Goal: Information Seeking & Learning: Find specific fact

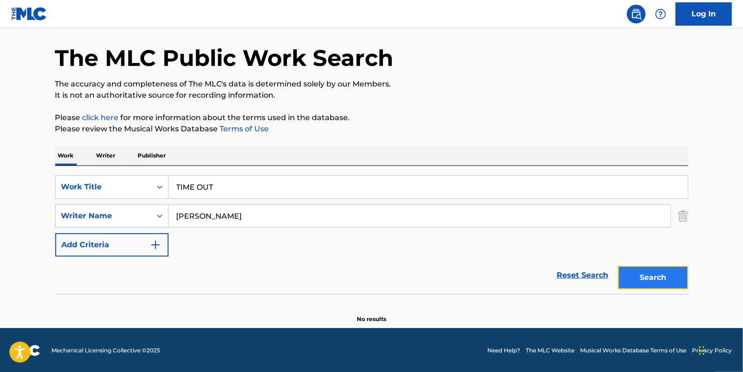
click at [659, 276] on button "Search" at bounding box center [653, 277] width 70 height 23
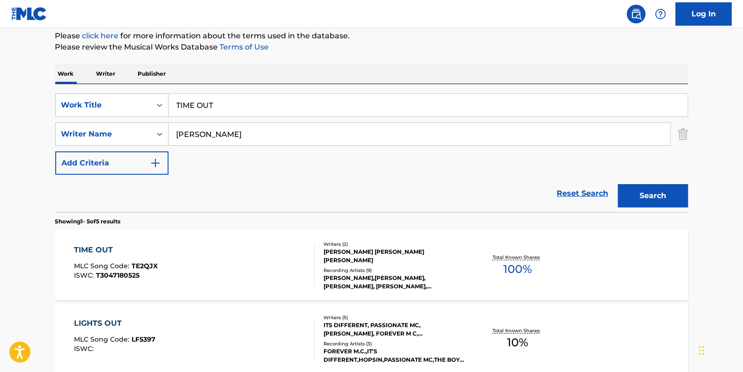
scroll to position [118, 0]
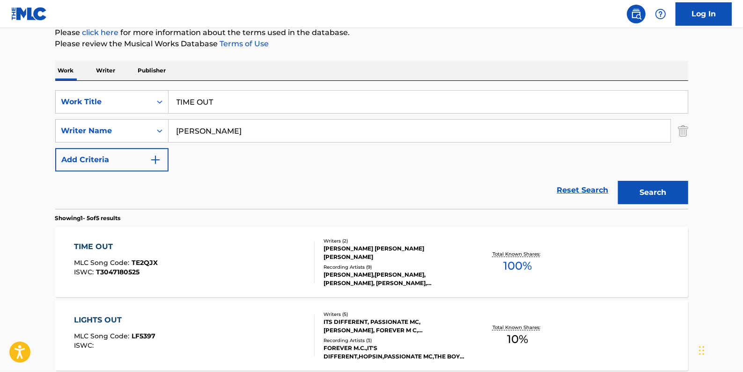
click at [293, 227] on div "TIME OUT MLC Song Code : TE2QJX ISWC : T3047180525 Writers ( 2 ) [PERSON_NAME] …" at bounding box center [371, 262] width 633 height 70
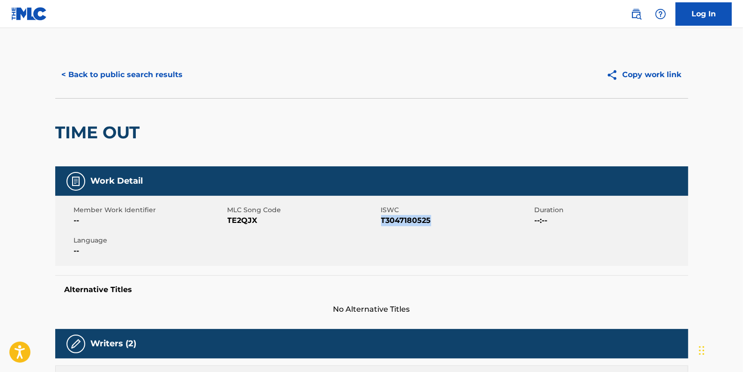
drag, startPoint x: 433, startPoint y: 219, endPoint x: 382, endPoint y: 219, distance: 51.0
click at [382, 219] on span "T3047180525" at bounding box center [456, 220] width 151 height 11
drag, startPoint x: 382, startPoint y: 219, endPoint x: 389, endPoint y: 221, distance: 7.4
copy span "T3047180525"
click at [170, 73] on button "< Back to public search results" at bounding box center [122, 74] width 134 height 23
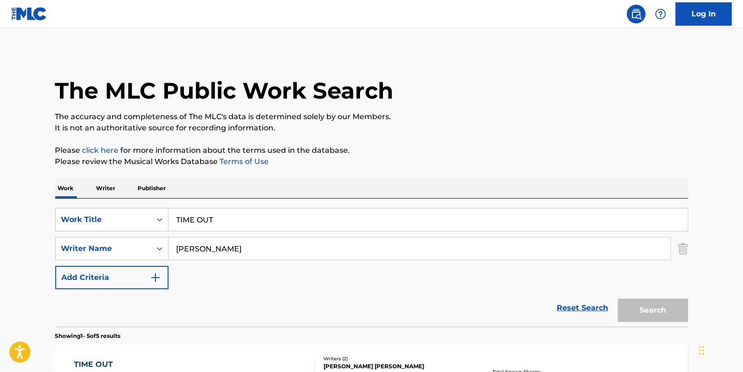
scroll to position [118, 0]
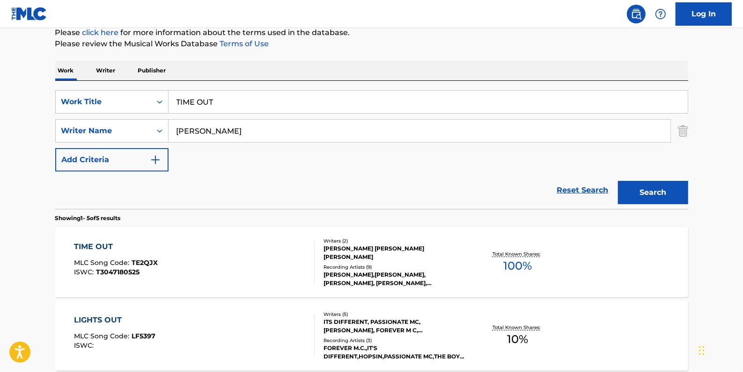
drag, startPoint x: 247, startPoint y: 103, endPoint x: 174, endPoint y: 102, distance: 73.0
click at [174, 102] on input "TIME OUT" at bounding box center [427, 102] width 519 height 22
paste input "YOU SHOULD'VE KNOWN (FEAT. DAX)"
drag, startPoint x: 276, startPoint y: 101, endPoint x: 360, endPoint y: 101, distance: 84.2
click at [360, 101] on input "YOU SHOULD'VE KNOWN (FEAT. DAX)" at bounding box center [427, 102] width 519 height 22
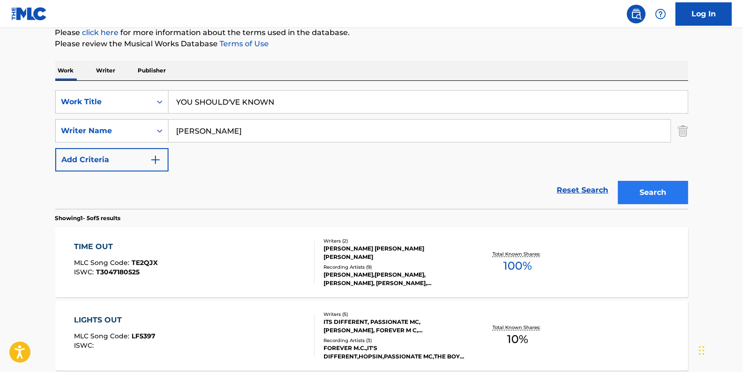
type input "YOU SHOULD'VE KNOWN"
click at [671, 188] on button "Search" at bounding box center [653, 192] width 70 height 23
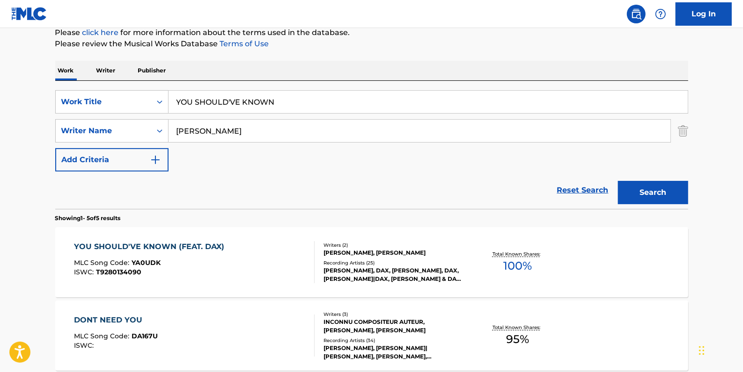
click at [216, 264] on div "MLC Song Code : YA0UDK" at bounding box center [151, 264] width 155 height 9
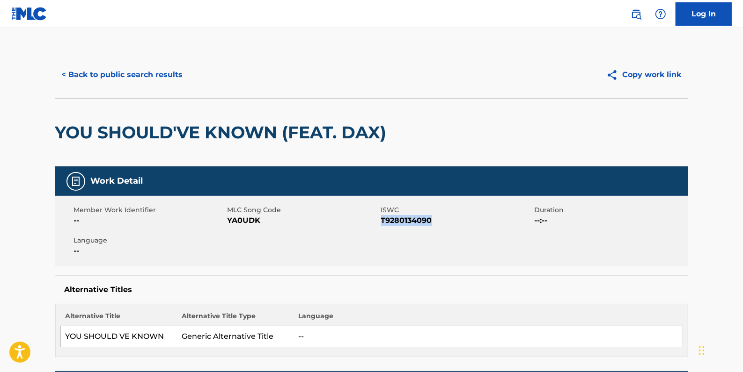
drag, startPoint x: 436, startPoint y: 222, endPoint x: 381, endPoint y: 219, distance: 54.3
click at [381, 219] on span "T9280134090" at bounding box center [456, 220] width 151 height 11
drag, startPoint x: 381, startPoint y: 219, endPoint x: 400, endPoint y: 224, distance: 18.7
copy span "T9280134090"
click at [131, 69] on button "< Back to public search results" at bounding box center [122, 74] width 134 height 23
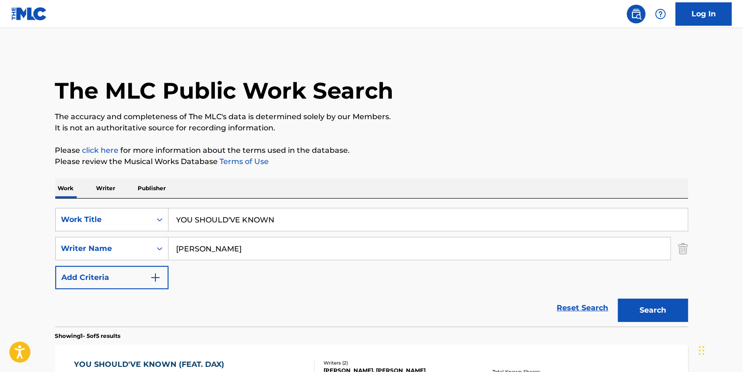
scroll to position [118, 0]
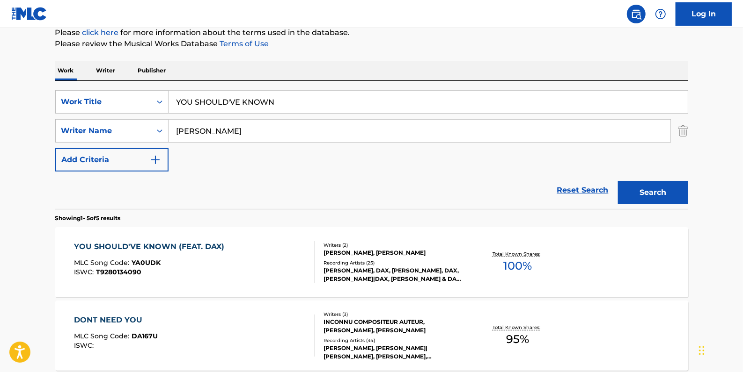
drag, startPoint x: 271, startPoint y: 103, endPoint x: 174, endPoint y: 98, distance: 97.9
click at [174, 98] on input "YOU SHOULD'VE KNOWN" at bounding box center [427, 102] width 519 height 22
paste input "LIGHTS OUT"
type input "LIGHTS OUT"
click at [652, 189] on button "Search" at bounding box center [653, 192] width 70 height 23
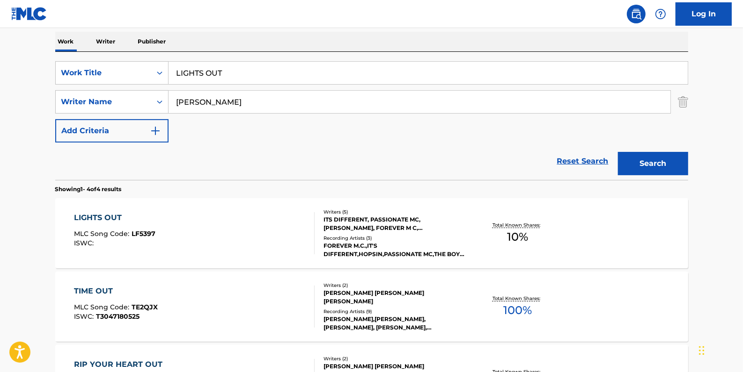
scroll to position [161, 0]
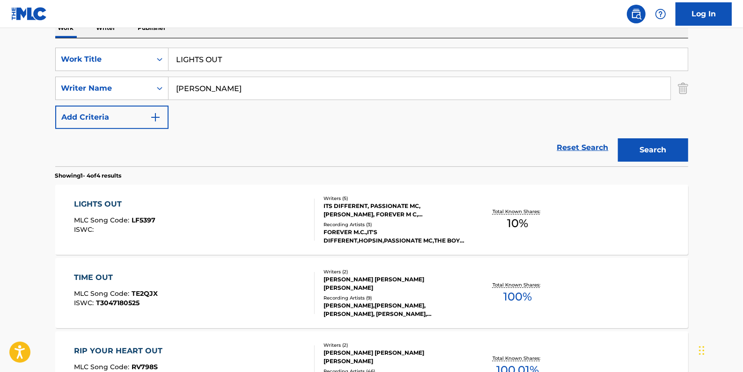
click at [279, 204] on div "LIGHTS OUT MLC Song Code : LF5397 ISWC :" at bounding box center [194, 220] width 241 height 42
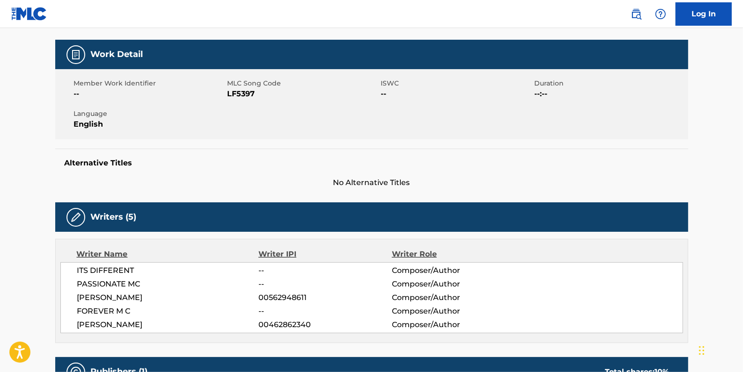
scroll to position [127, 0]
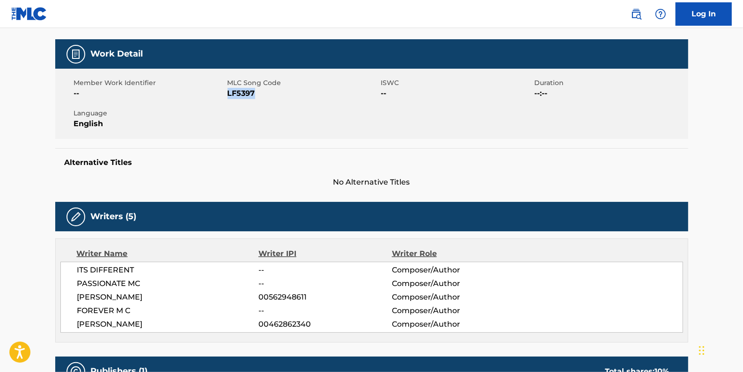
drag, startPoint x: 257, startPoint y: 94, endPoint x: 228, endPoint y: 92, distance: 29.0
click at [228, 92] on span "LF5397" at bounding box center [302, 93] width 151 height 11
drag, startPoint x: 228, startPoint y: 92, endPoint x: 332, endPoint y: 17, distance: 128.1
click at [332, 17] on nav "Log In" at bounding box center [371, 14] width 743 height 28
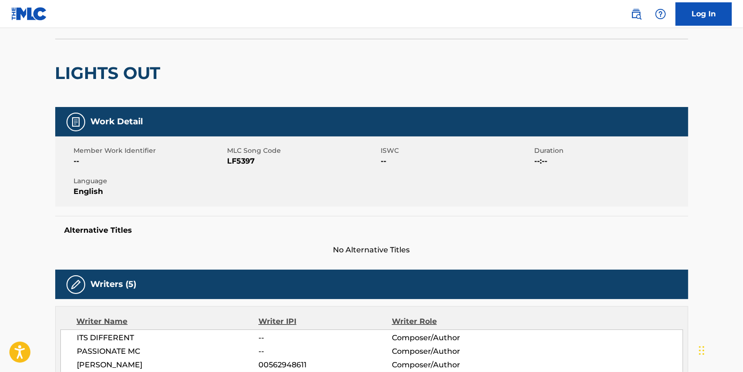
scroll to position [0, 0]
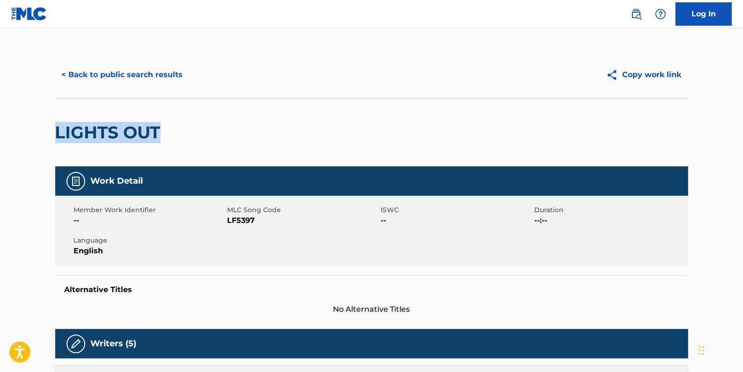
drag, startPoint x: 181, startPoint y: 130, endPoint x: 56, endPoint y: 126, distance: 125.0
click at [56, 126] on div "LIGHTS OUT" at bounding box center [371, 132] width 633 height 68
drag, startPoint x: 56, startPoint y: 126, endPoint x: 92, endPoint y: 135, distance: 37.5
copy h2 "LIGHTS OUT"
click at [128, 74] on button "< Back to public search results" at bounding box center [122, 74] width 134 height 23
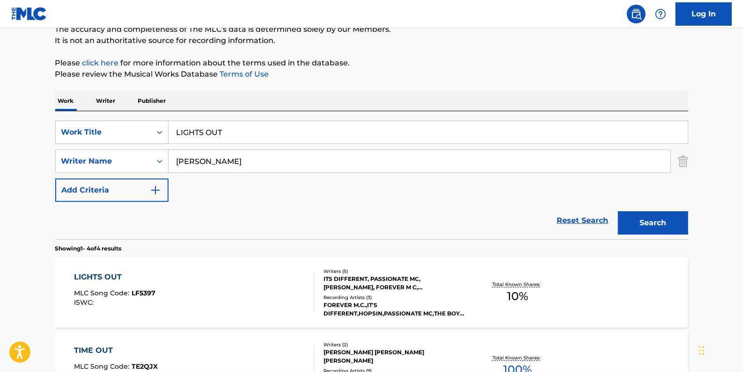
scroll to position [75, 0]
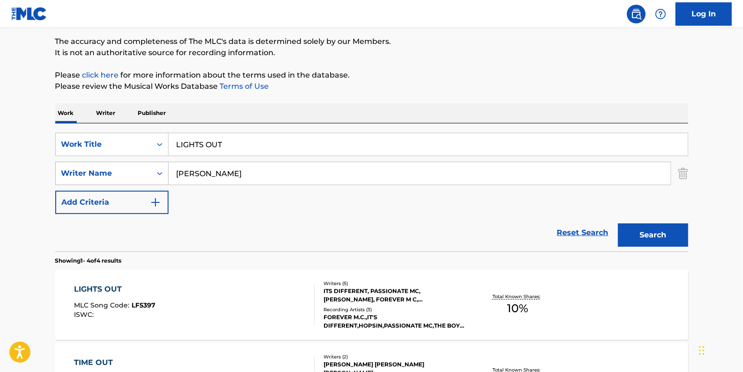
drag, startPoint x: 278, startPoint y: 172, endPoint x: 165, endPoint y: 170, distance: 112.8
click at [165, 170] on div "SearchWithCriteriaaa66401d-0842-4ef0-96af-2b817e0d6b0e Writer Name [PERSON_NAME]" at bounding box center [371, 173] width 633 height 23
click at [261, 175] on input "[PERSON_NAME]" at bounding box center [419, 173] width 502 height 22
type input "[PERSON_NAME]"
click at [666, 233] on button "Search" at bounding box center [653, 235] width 70 height 23
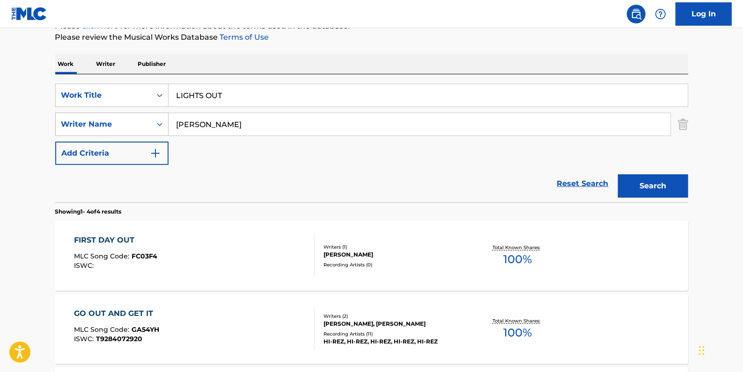
scroll to position [118, 0]
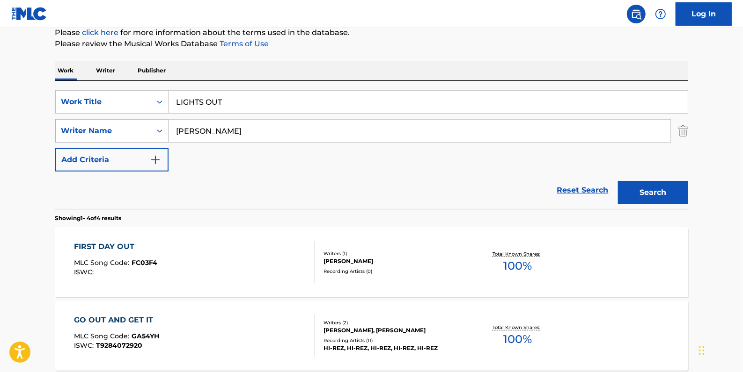
drag, startPoint x: 251, startPoint y: 133, endPoint x: 156, endPoint y: 131, distance: 95.5
click at [156, 131] on div "SearchWithCriteriaaa66401d-0842-4ef0-96af-2b817e0d6b0e Writer Name [PERSON_NAME]" at bounding box center [371, 130] width 633 height 23
drag, startPoint x: 233, startPoint y: 106, endPoint x: 151, endPoint y: 98, distance: 81.8
click at [151, 98] on div "SearchWithCriteria4e507ec7-8bd6-4fd1-a4ff-789ad02df6f6 Work Title LIGHTS OUT" at bounding box center [371, 101] width 633 height 23
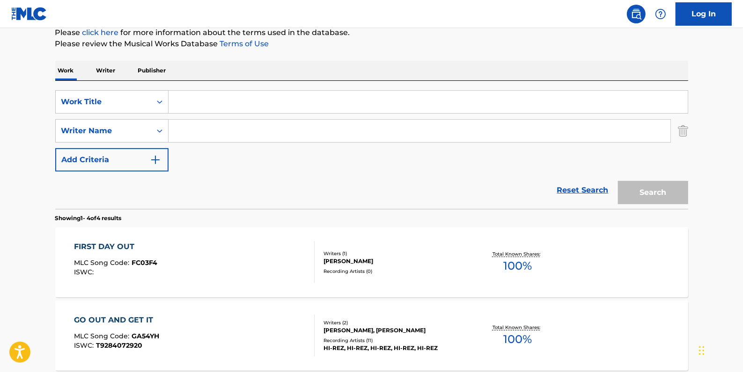
paste input "REAL MIND OF MYSONNE"
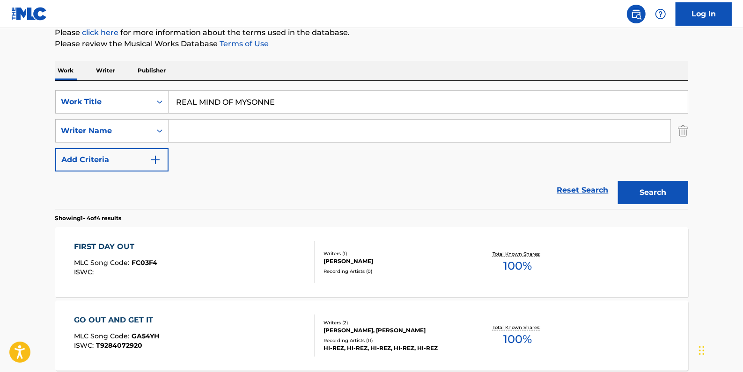
type input "REAL MIND OF MYSONNE"
click at [199, 136] on input "Search Form" at bounding box center [419, 131] width 502 height 22
type input "[PERSON_NAME]"
click at [644, 190] on button "Search" at bounding box center [653, 192] width 70 height 23
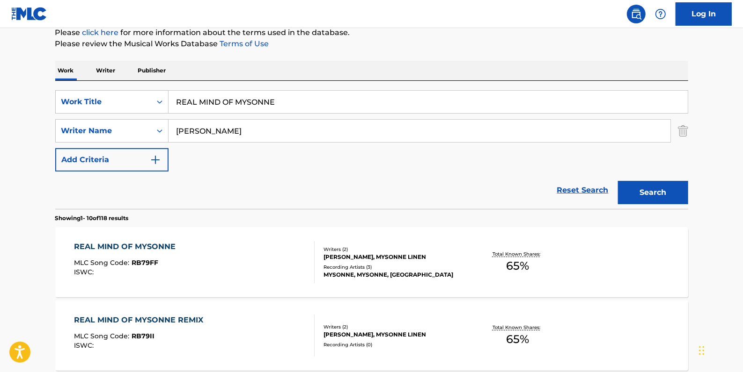
scroll to position [161, 0]
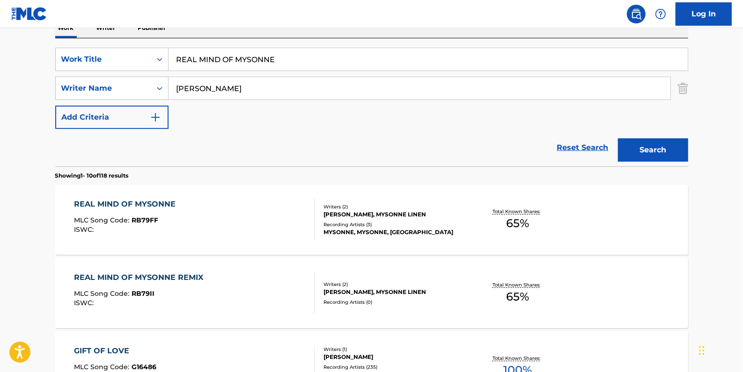
click at [243, 295] on div "REAL MIND OF MYSONNE REMIX MLC Song Code : RB79II ISWC :" at bounding box center [194, 293] width 241 height 42
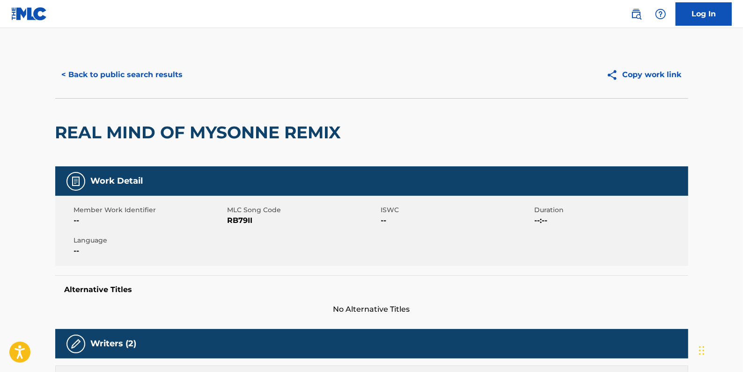
click at [253, 218] on span "RB79II" at bounding box center [302, 220] width 151 height 11
drag, startPoint x: 257, startPoint y: 221, endPoint x: 227, endPoint y: 219, distance: 30.0
click at [227, 219] on span "RB79II" at bounding box center [302, 220] width 151 height 11
drag, startPoint x: 227, startPoint y: 219, endPoint x: 234, endPoint y: 222, distance: 7.1
copy span "RB79II"
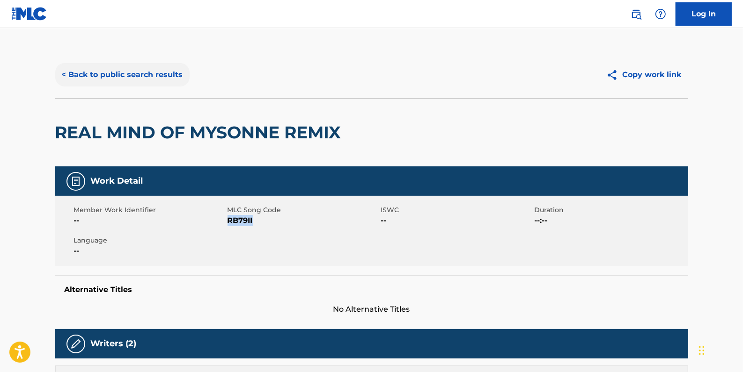
click at [166, 68] on button "< Back to public search results" at bounding box center [122, 74] width 134 height 23
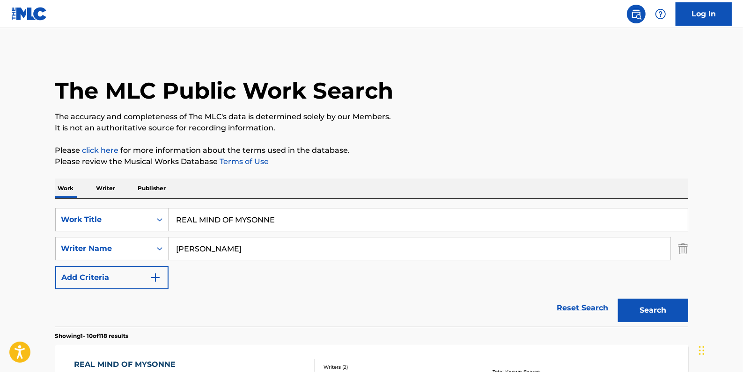
scroll to position [161, 0]
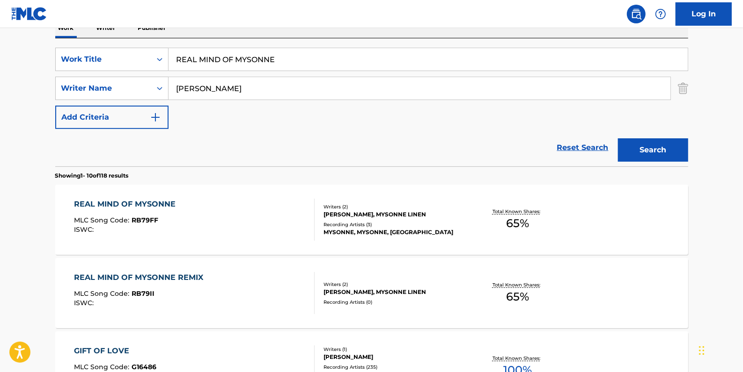
click at [581, 150] on link "Reset Search" at bounding box center [582, 148] width 61 height 21
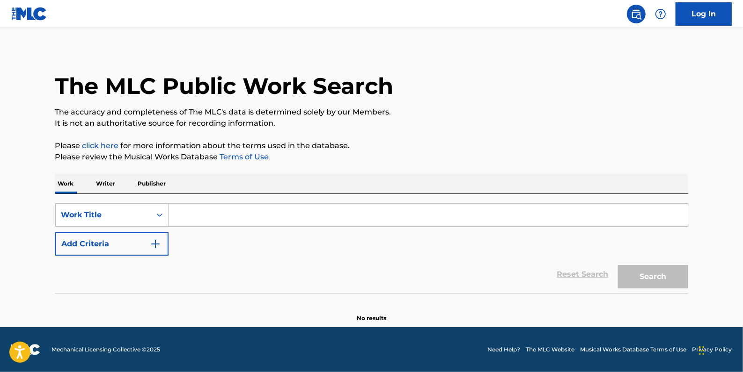
scroll to position [0, 0]
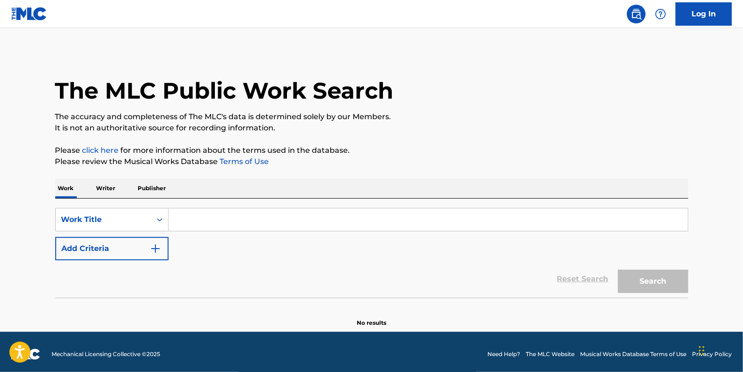
paste input "TRAPHOUSE"
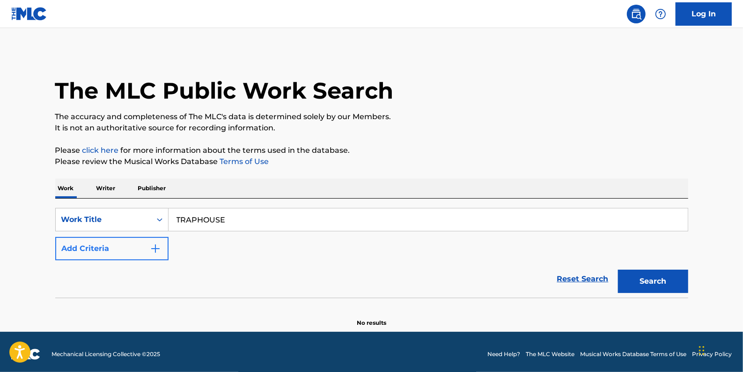
type input "TRAPHOUSE"
click at [124, 244] on button "Add Criteria" at bounding box center [111, 248] width 113 height 23
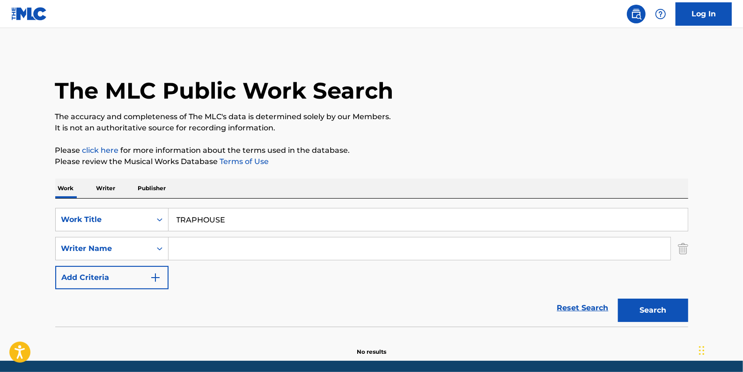
click at [211, 246] on input "Search Form" at bounding box center [419, 249] width 502 height 22
type input "[PERSON_NAME]"
click at [654, 305] on button "Search" at bounding box center [653, 310] width 70 height 23
click at [195, 221] on input "TRAPHOUSE" at bounding box center [427, 220] width 519 height 22
type input "TRAP HOUSE"
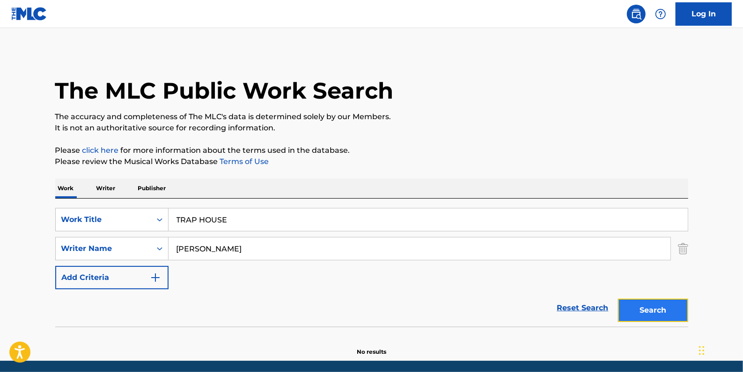
click at [645, 308] on button "Search" at bounding box center [653, 310] width 70 height 23
drag, startPoint x: 261, startPoint y: 249, endPoint x: 142, endPoint y: 249, distance: 118.9
click at [142, 249] on div "SearchWithCriteriaaa66401d-0842-4ef0-96af-2b817e0d6b0e Writer Name [PERSON_NAME]" at bounding box center [371, 248] width 633 height 23
click at [258, 244] on input "[PERSON_NAME]" at bounding box center [419, 249] width 502 height 22
drag, startPoint x: 249, startPoint y: 248, endPoint x: 171, endPoint y: 249, distance: 78.2
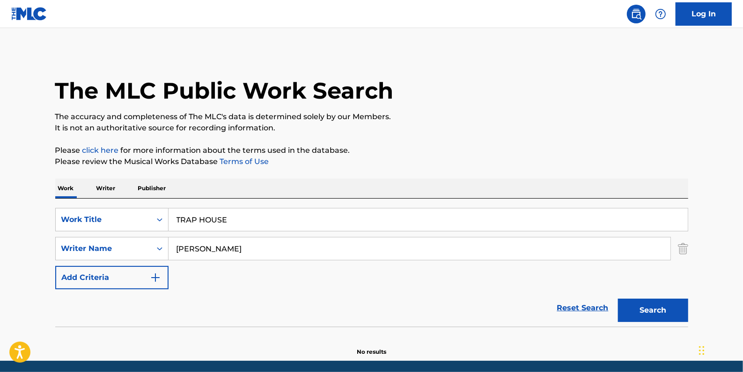
click at [171, 249] on input "[PERSON_NAME]" at bounding box center [419, 249] width 502 height 22
paste input "[PERSON_NAME]"
type input "[PERSON_NAME]"
click at [660, 308] on button "Search" at bounding box center [653, 310] width 70 height 23
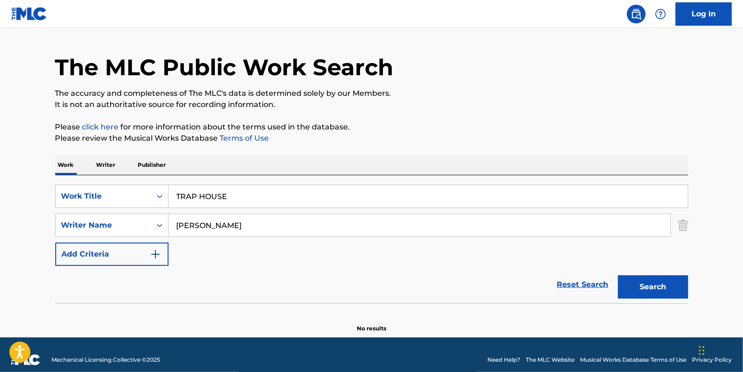
scroll to position [33, 0]
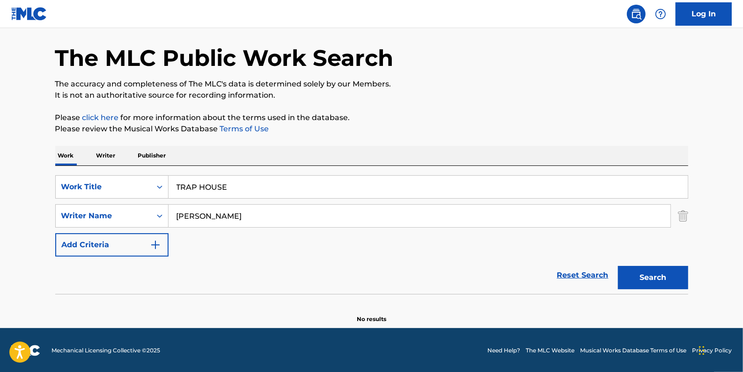
click at [199, 184] on input "TRAP HOUSE" at bounding box center [427, 187] width 519 height 22
type input "TRAPHOUSE"
click at [659, 270] on button "Search" at bounding box center [653, 277] width 70 height 23
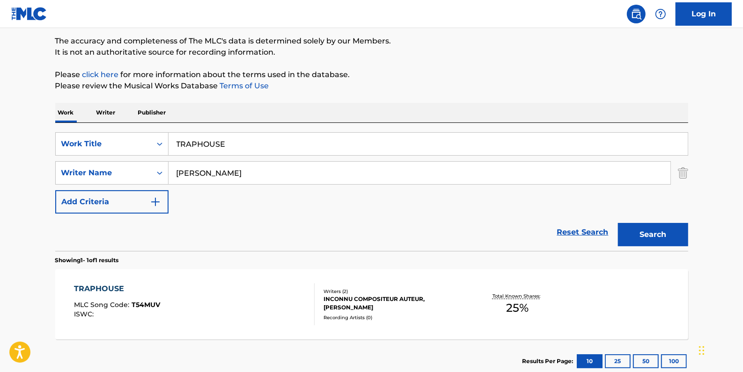
scroll to position [136, 0]
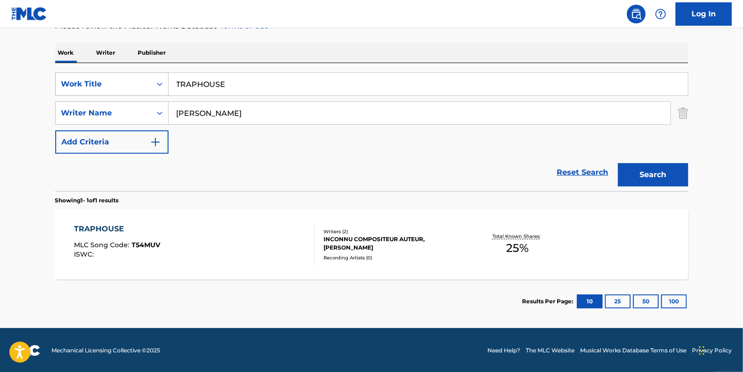
drag, startPoint x: 252, startPoint y: 87, endPoint x: 160, endPoint y: 83, distance: 92.7
click at [160, 83] on div "SearchWithCriteria4e507ec7-8bd6-4fd1-a4ff-789ad02df6f6 Work Title TRAPHOUSE" at bounding box center [371, 84] width 633 height 23
paste input "WHAT S MY PURPOSE"
type input "WHAT S MY PURPOSE"
drag, startPoint x: 242, startPoint y: 116, endPoint x: 147, endPoint y: 114, distance: 95.0
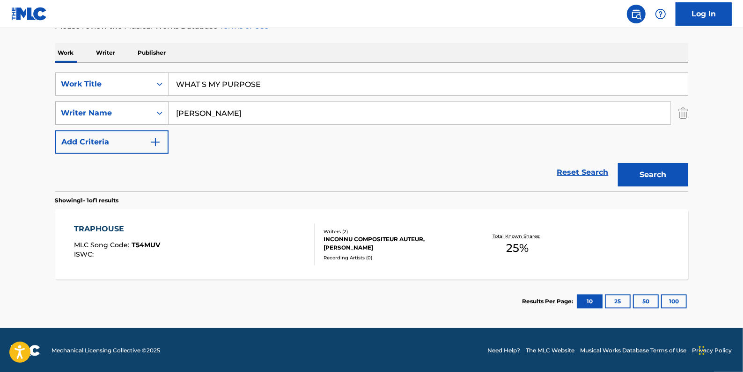
click at [149, 113] on div "SearchWithCriteriaaa66401d-0842-4ef0-96af-2b817e0d6b0e Writer Name [PERSON_NAME]" at bounding box center [371, 113] width 633 height 23
type input "[PERSON_NAME]"
click at [649, 174] on button "Search" at bounding box center [653, 174] width 70 height 23
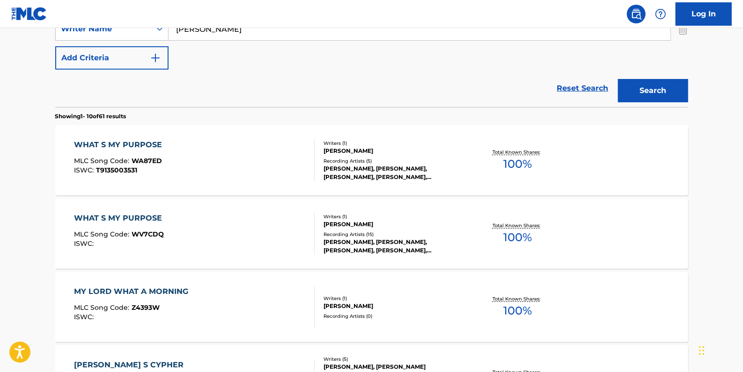
scroll to position [221, 0]
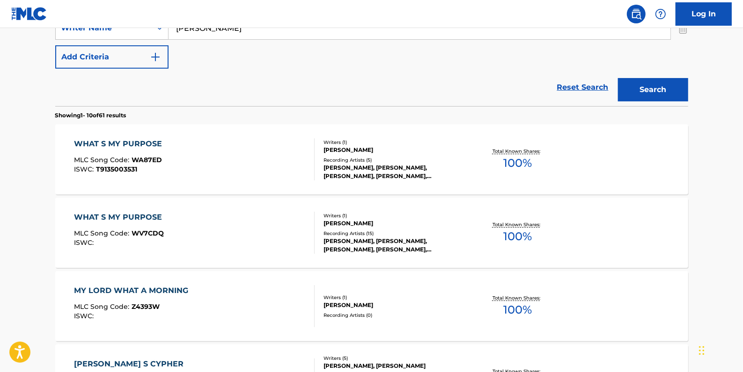
click at [254, 229] on div "WHAT S MY PURPOSE MLC Song Code : WV7CDQ ISWC :" at bounding box center [194, 233] width 241 height 42
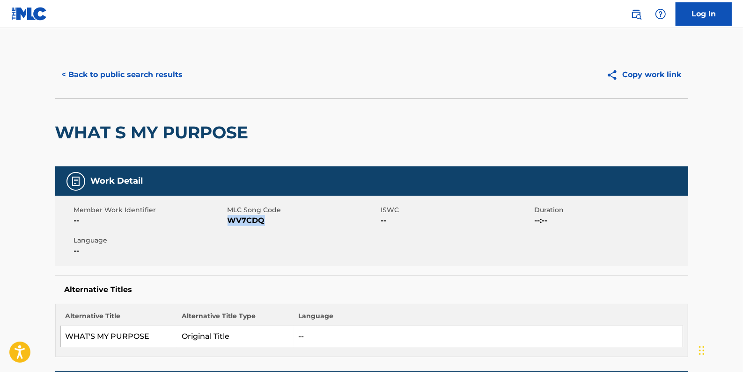
drag, startPoint x: 267, startPoint y: 222, endPoint x: 228, endPoint y: 219, distance: 38.9
click at [227, 219] on span "WV7CDQ" at bounding box center [302, 220] width 151 height 11
drag, startPoint x: 228, startPoint y: 219, endPoint x: 235, endPoint y: 221, distance: 7.6
copy span "WV7CDQ"
click at [124, 75] on button "< Back to public search results" at bounding box center [122, 74] width 134 height 23
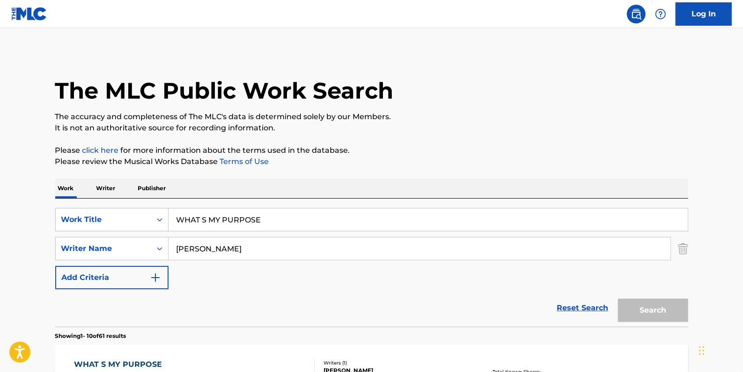
scroll to position [274, 0]
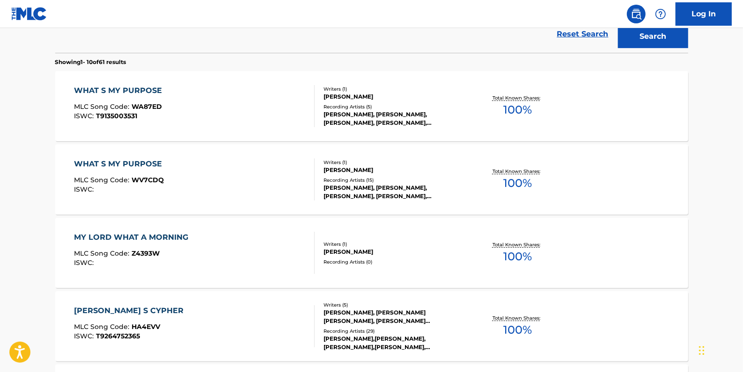
click at [215, 109] on div "WHAT S MY PURPOSE MLC Song Code : WA87ED ISWC : T9135003531" at bounding box center [194, 106] width 241 height 42
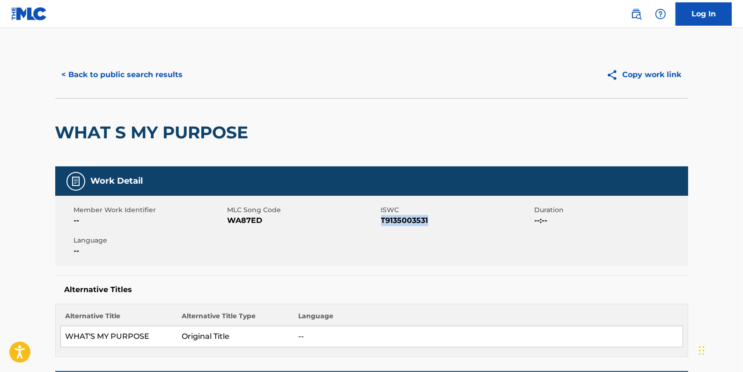
drag, startPoint x: 436, startPoint y: 223, endPoint x: 386, endPoint y: 219, distance: 50.2
click at [385, 219] on span "T9135003531" at bounding box center [456, 220] width 151 height 11
drag, startPoint x: 386, startPoint y: 219, endPoint x: 398, endPoint y: 221, distance: 12.8
drag, startPoint x: 398, startPoint y: 221, endPoint x: 434, endPoint y: 215, distance: 36.6
click at [434, 215] on span "T9135003531" at bounding box center [456, 220] width 151 height 11
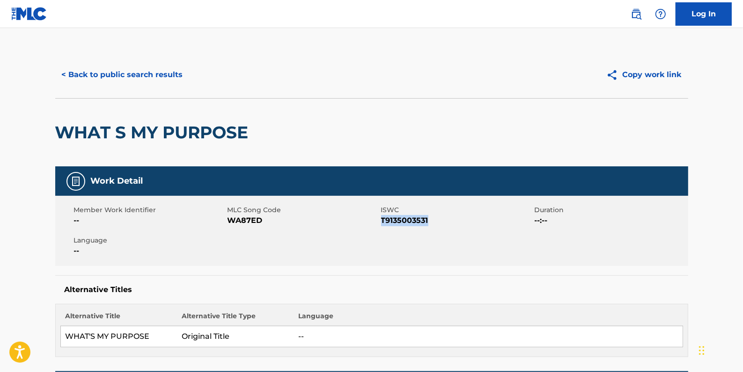
drag, startPoint x: 431, startPoint y: 220, endPoint x: 381, endPoint y: 224, distance: 49.7
click at [381, 224] on span "T9135003531" at bounding box center [456, 220] width 151 height 11
drag, startPoint x: 382, startPoint y: 224, endPoint x: 388, endPoint y: 222, distance: 6.7
copy span "T9135003531"
click at [159, 72] on button "< Back to public search results" at bounding box center [122, 74] width 134 height 23
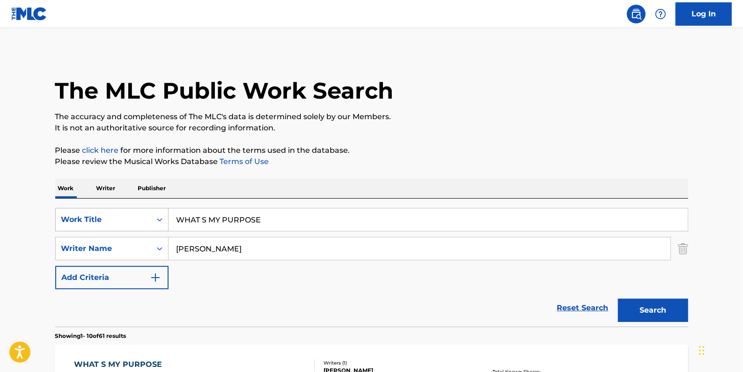
drag, startPoint x: 272, startPoint y: 217, endPoint x: 153, endPoint y: 217, distance: 118.9
click at [153, 217] on div "SearchWithCriteria4e507ec7-8bd6-4fd1-a4ff-789ad02df6f6 Work Title WHAT S MY PUR…" at bounding box center [371, 219] width 633 height 23
paste input "LEAVE THEM ALL BEHIND"
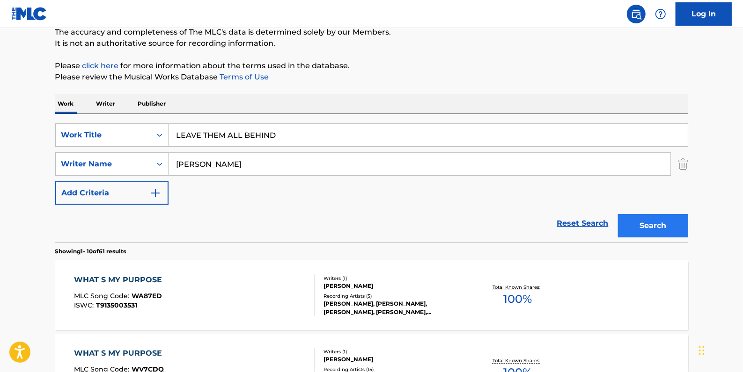
type input "LEAVE THEM ALL BEHIND"
click at [647, 225] on button "Search" at bounding box center [653, 225] width 70 height 23
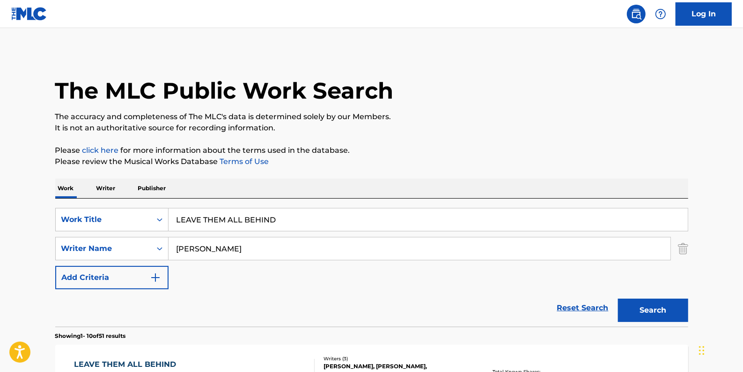
drag, startPoint x: 284, startPoint y: 222, endPoint x: 169, endPoint y: 213, distance: 114.5
click at [169, 213] on input "LEAVE THEM ALL BEHIND" at bounding box center [427, 220] width 519 height 22
paste input "HILL"
type input "HILL"
click at [650, 310] on button "Search" at bounding box center [653, 310] width 70 height 23
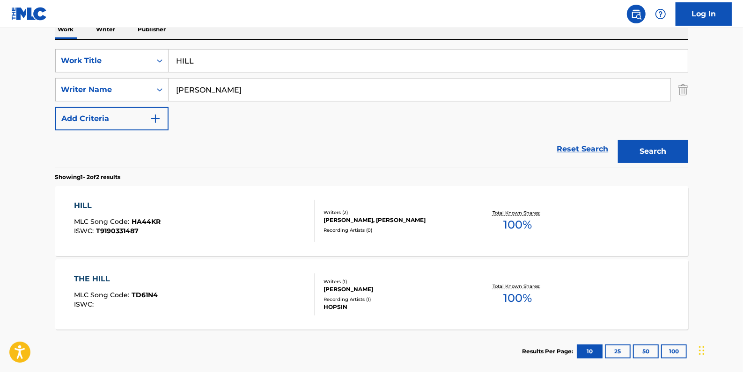
scroll to position [170, 0]
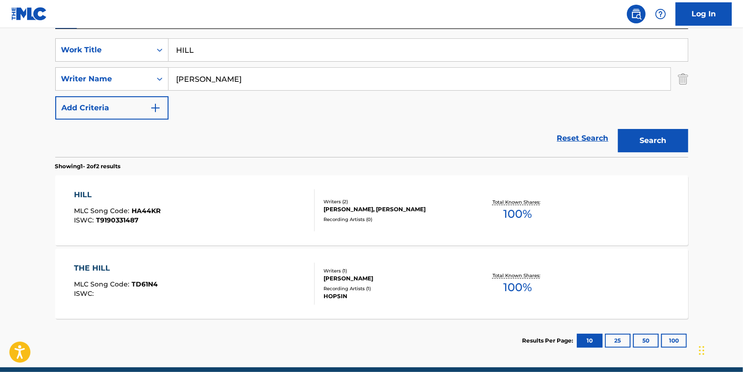
click at [272, 202] on div "HILL MLC Song Code : HA44KR ISWC : T9190331487" at bounding box center [194, 211] width 241 height 42
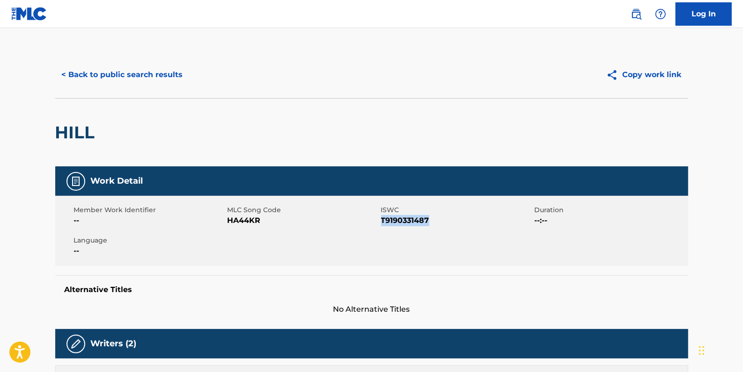
drag, startPoint x: 435, startPoint y: 221, endPoint x: 382, endPoint y: 219, distance: 52.4
click at [382, 219] on span "T9190331487" at bounding box center [456, 220] width 151 height 11
drag, startPoint x: 382, startPoint y: 219, endPoint x: 387, endPoint y: 222, distance: 4.8
copy span "T9190331487"
click at [122, 86] on button "< Back to public search results" at bounding box center [122, 74] width 134 height 23
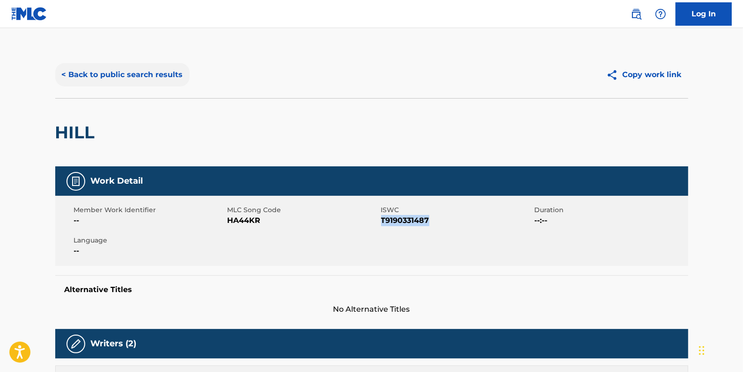
scroll to position [156, 0]
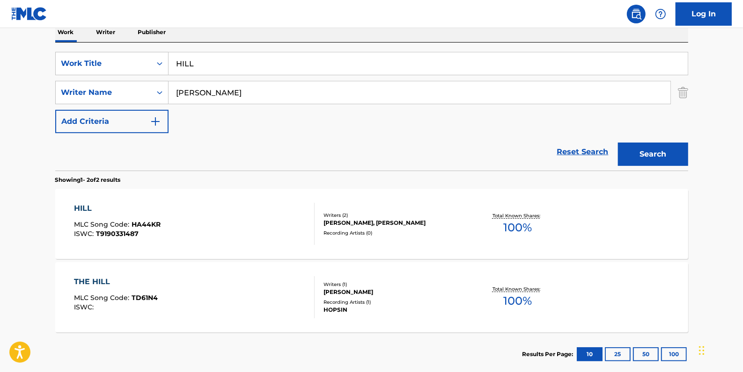
click at [273, 294] on div "THE HILL MLC Song Code : TD61N4 ISWC :" at bounding box center [194, 298] width 241 height 42
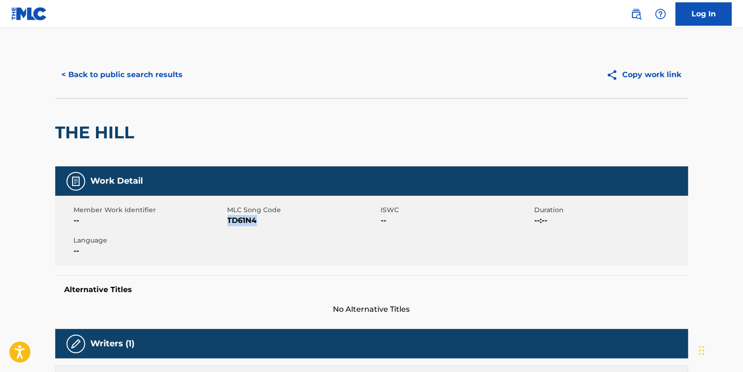
drag, startPoint x: 265, startPoint y: 222, endPoint x: 227, endPoint y: 219, distance: 38.0
click at [227, 219] on span "TD61N4" at bounding box center [302, 220] width 151 height 11
drag, startPoint x: 227, startPoint y: 219, endPoint x: 234, endPoint y: 221, distance: 6.2
copy span "TD61N4"
click at [148, 74] on button "< Back to public search results" at bounding box center [122, 74] width 134 height 23
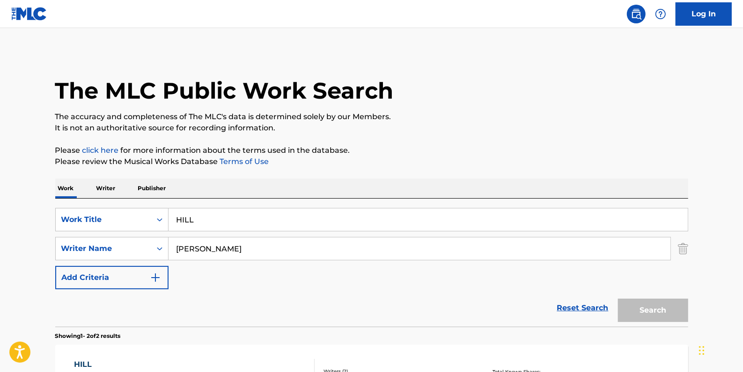
scroll to position [156, 0]
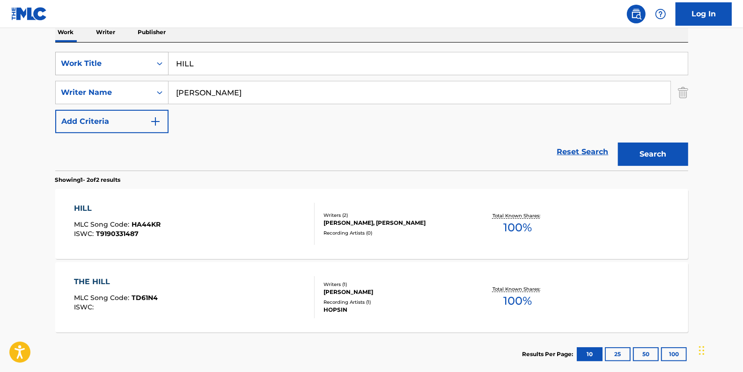
click at [165, 60] on div "SearchWithCriteria4e507ec7-8bd6-4fd1-a4ff-789ad02df6f6 Work Title HILL" at bounding box center [371, 63] width 633 height 23
paste input "OUTCAST"
type input "OUTCAST"
click at [648, 157] on button "Search" at bounding box center [653, 154] width 70 height 23
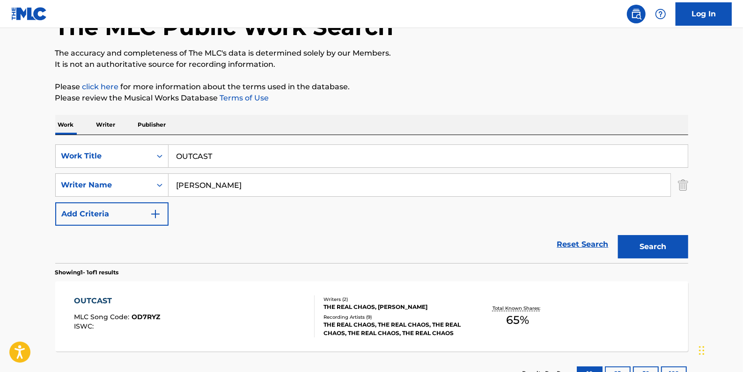
scroll to position [136, 0]
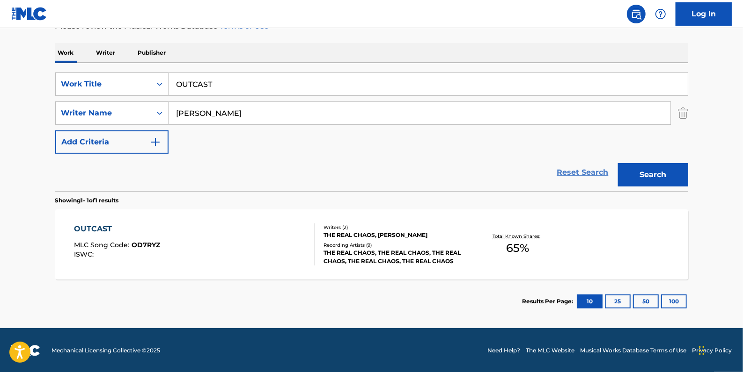
click at [576, 174] on link "Reset Search" at bounding box center [582, 172] width 61 height 21
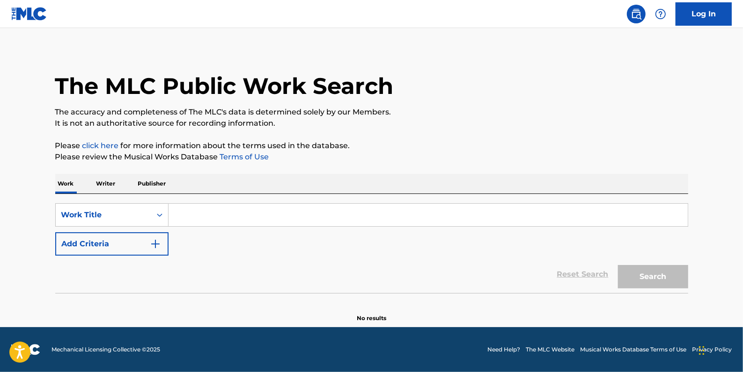
scroll to position [0, 0]
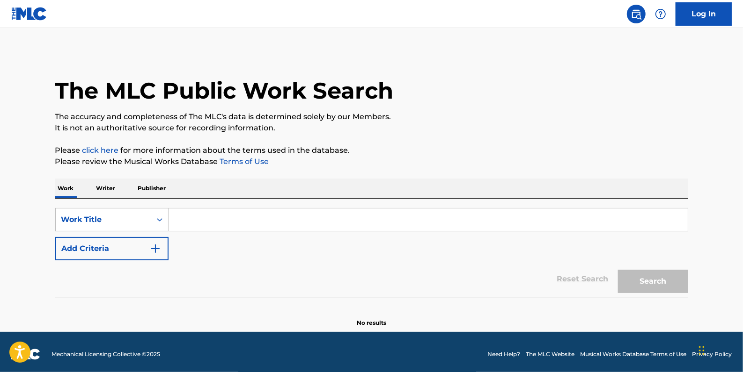
paste input "LAPILLUS"
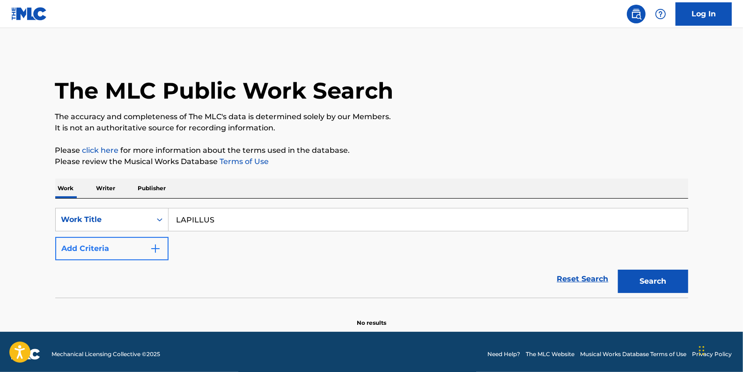
type input "LAPILLUS"
click at [125, 250] on button "Add Criteria" at bounding box center [111, 248] width 113 height 23
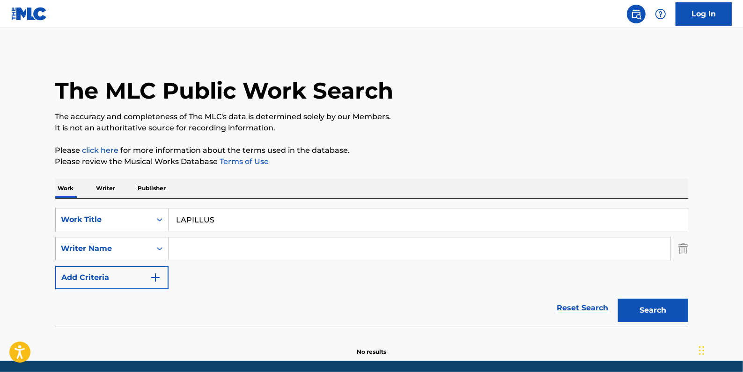
click at [217, 250] on input "Search Form" at bounding box center [419, 249] width 502 height 22
paste input "Cat Soup"
type input "Cat Soup"
click at [642, 304] on button "Search" at bounding box center [653, 310] width 70 height 23
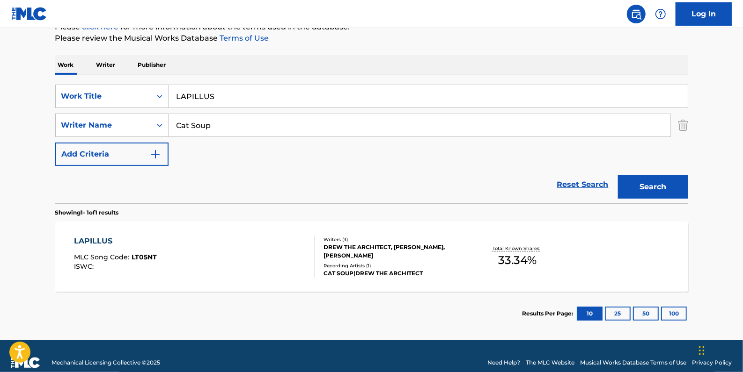
scroll to position [127, 0]
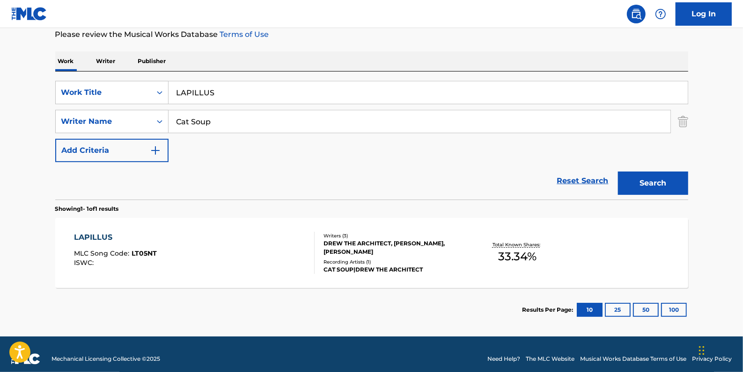
drag, startPoint x: 238, startPoint y: 93, endPoint x: 168, endPoint y: 92, distance: 69.7
click at [168, 92] on input "LAPILLUS" at bounding box center [427, 92] width 519 height 22
paste input "DAMP STILL"
type input "DAMP STILL"
click at [655, 184] on button "Search" at bounding box center [653, 183] width 70 height 23
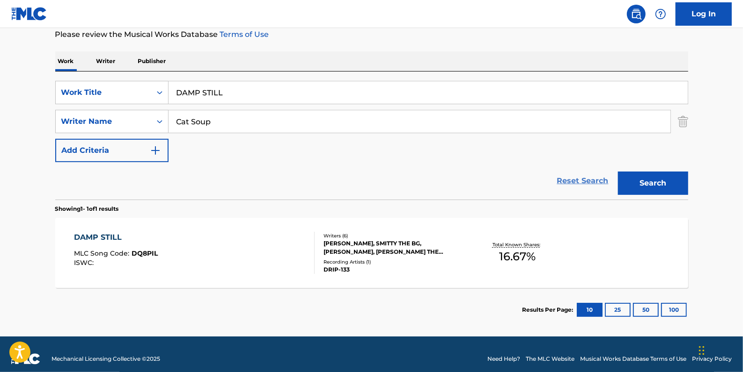
click at [577, 178] on link "Reset Search" at bounding box center [582, 181] width 61 height 21
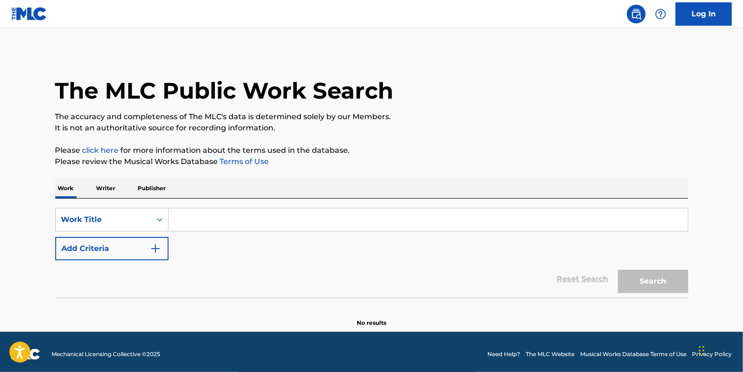
paste input "THE ENTRANCE OF A PASSAGE"
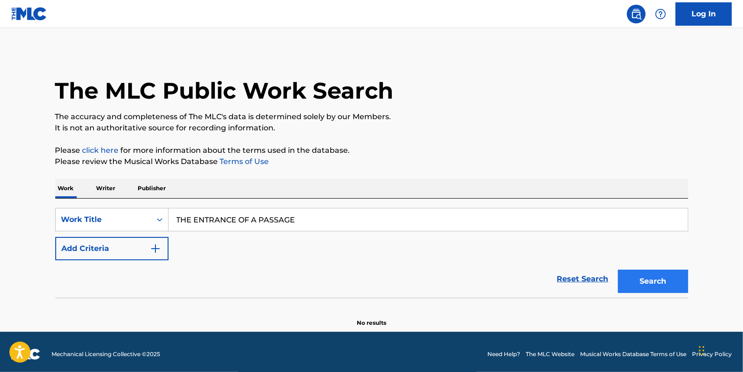
type input "THE ENTRANCE OF A PASSAGE"
click at [681, 283] on button "Search" at bounding box center [653, 281] width 70 height 23
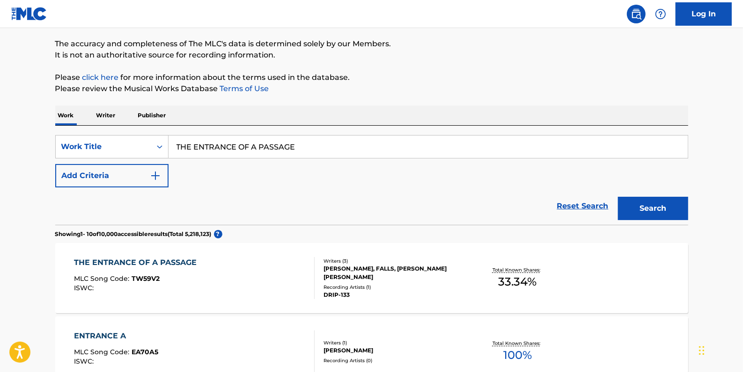
scroll to position [85, 0]
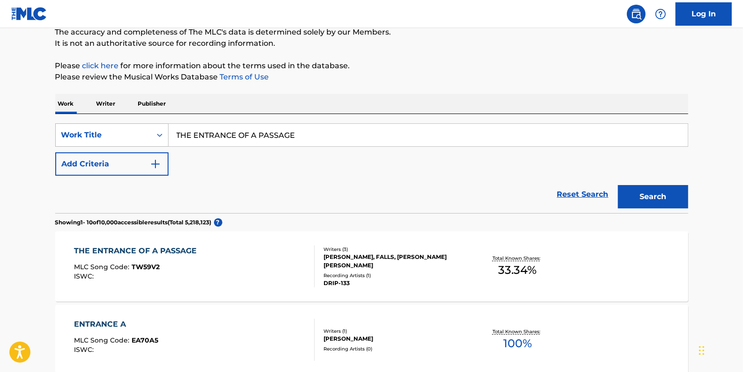
drag, startPoint x: 310, startPoint y: 133, endPoint x: 124, endPoint y: 127, distance: 185.4
click at [130, 132] on div "SearchWithCriteria4e507ec7-8bd6-4fd1-a4ff-789ad02df6f6 Work Title THE ENTRANCE …" at bounding box center [371, 135] width 633 height 23
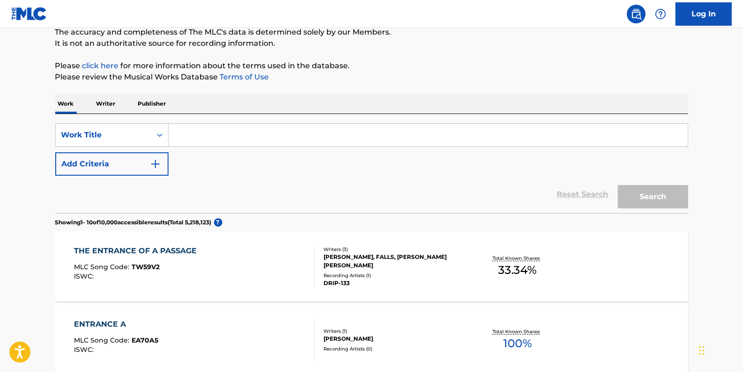
paste input "SAEOI"
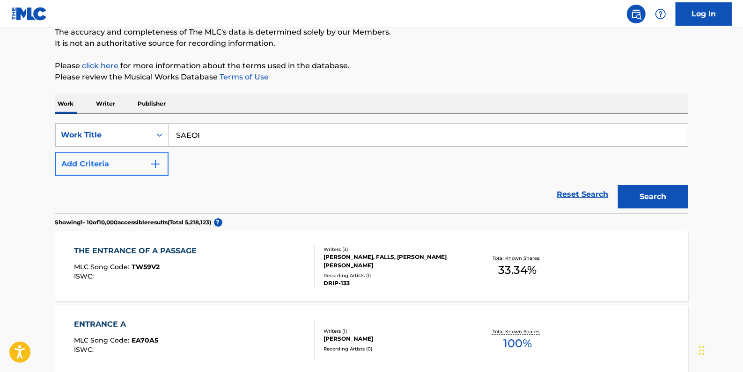
type input "SAEOI"
click at [115, 167] on button "Add Criteria" at bounding box center [111, 164] width 113 height 23
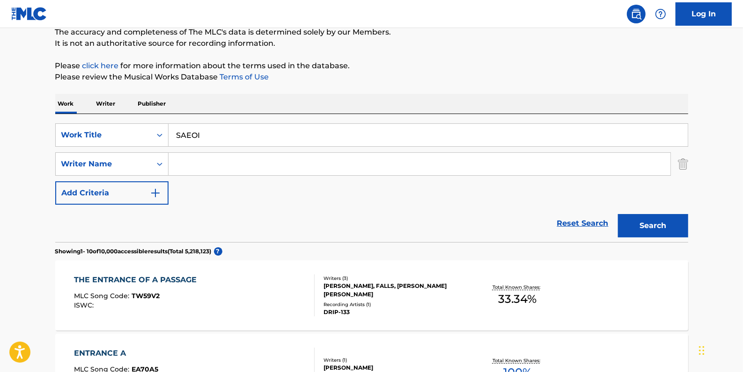
click at [205, 166] on input "Search Form" at bounding box center [419, 164] width 502 height 22
paste input "[PERSON_NAME]"
type input "[PERSON_NAME]"
click at [642, 232] on button "Search" at bounding box center [653, 225] width 70 height 23
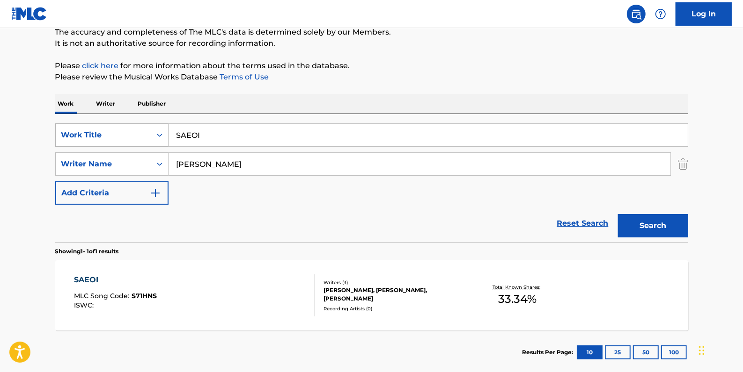
drag, startPoint x: 226, startPoint y: 135, endPoint x: 155, endPoint y: 132, distance: 71.6
click at [155, 132] on div "SearchWithCriteria4e507ec7-8bd6-4fd1-a4ff-789ad02df6f6 Work Title SAEOI" at bounding box center [371, 135] width 633 height 23
click at [228, 127] on input "SAEOI" at bounding box center [427, 135] width 519 height 22
click at [226, 131] on input "SAEOI" at bounding box center [427, 135] width 519 height 22
drag, startPoint x: 223, startPoint y: 134, endPoint x: 164, endPoint y: 139, distance: 59.1
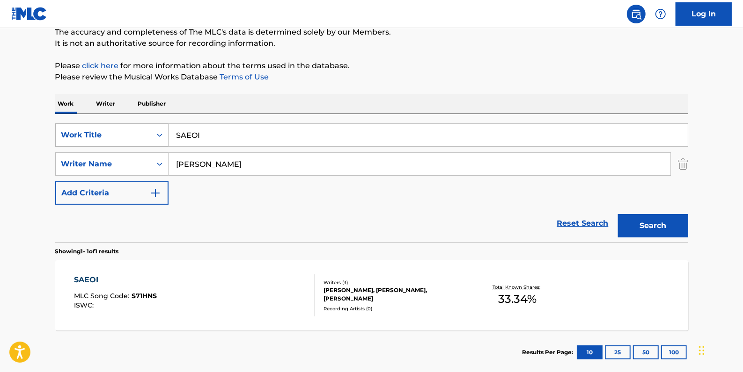
click at [164, 139] on div "SearchWithCriteria4e507ec7-8bd6-4fd1-a4ff-789ad02df6f6 Work Title SAEOI" at bounding box center [371, 135] width 633 height 23
paste input "FOGLAMP (BEING_)"
type input "FOGLAMP (BEING_)"
drag, startPoint x: 257, startPoint y: 165, endPoint x: 150, endPoint y: 158, distance: 107.4
click at [150, 158] on div "SearchWithCriteriaaa66401d-0842-4ef0-96af-2b817e0d6b0e Writer Name [PERSON_NAME]" at bounding box center [371, 164] width 633 height 23
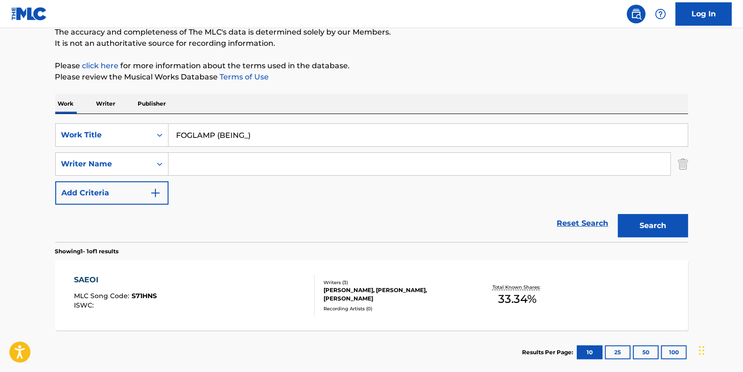
paste input "[PERSON_NAME]"
type input "[PERSON_NAME]"
click at [668, 226] on button "Search" at bounding box center [653, 225] width 70 height 23
click at [685, 165] on img "Search Form" at bounding box center [683, 164] width 10 height 23
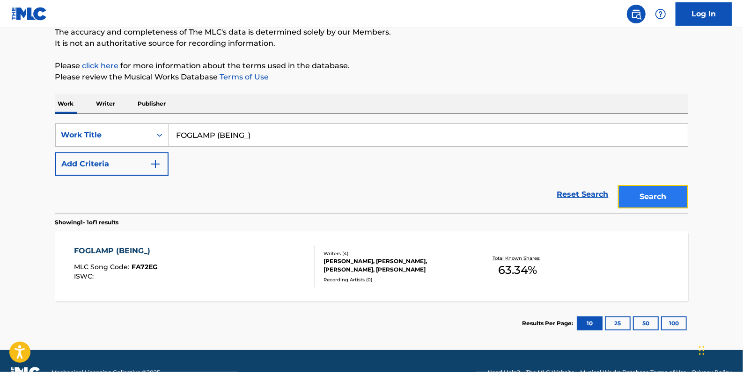
click at [667, 197] on button "Search" at bounding box center [653, 196] width 70 height 23
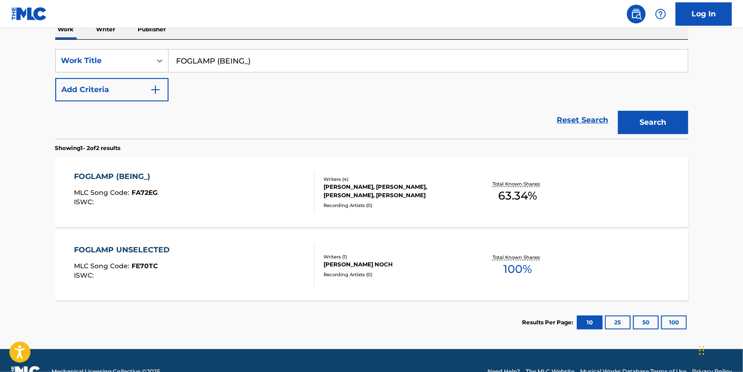
scroll to position [138, 0]
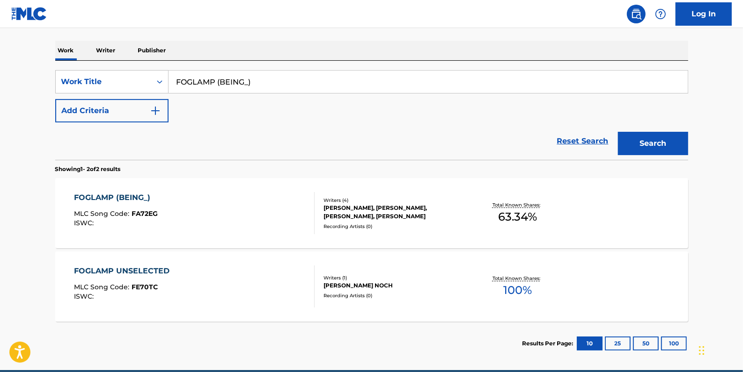
drag, startPoint x: 588, startPoint y: 139, endPoint x: 577, endPoint y: 137, distance: 11.0
click at [588, 139] on link "Reset Search" at bounding box center [582, 141] width 61 height 21
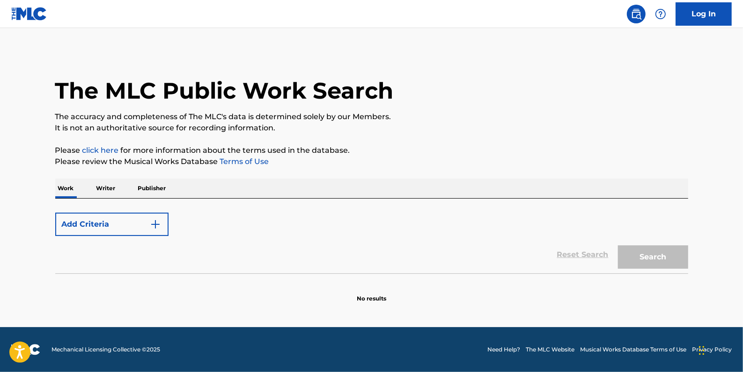
scroll to position [0, 0]
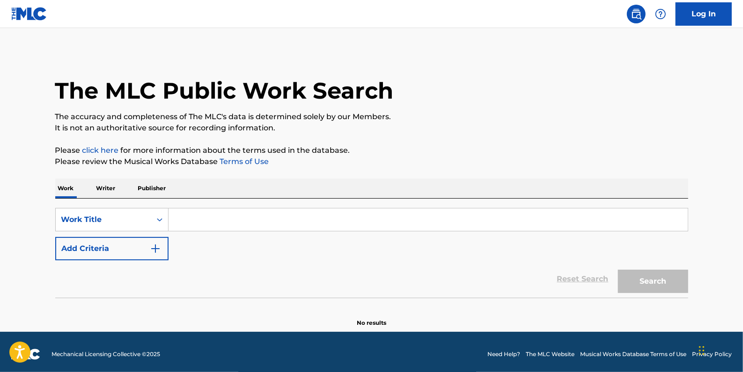
paste input "ONLY SEE YOU IN MY DREAMS"
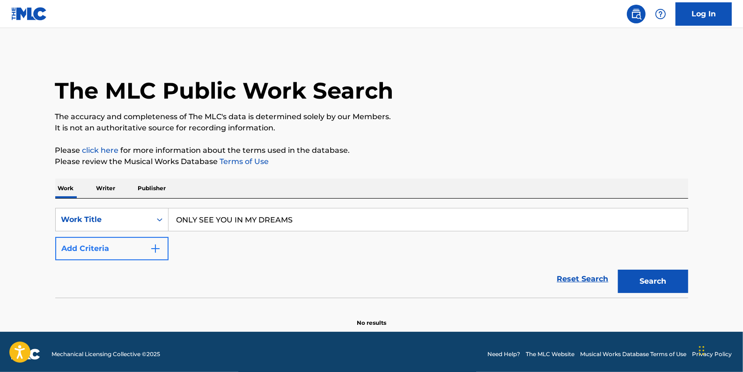
type input "ONLY SEE YOU IN MY DREAMS"
click at [131, 251] on button "Add Criteria" at bounding box center [111, 248] width 113 height 23
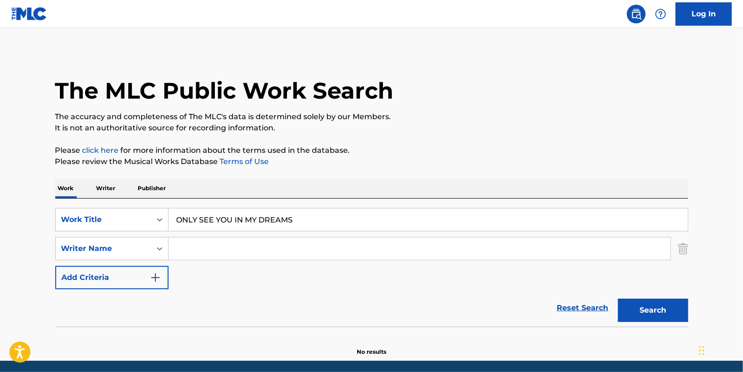
paste input "[PERSON_NAME];"
type input "[PERSON_NAME]"
click at [661, 308] on button "Search" at bounding box center [653, 310] width 70 height 23
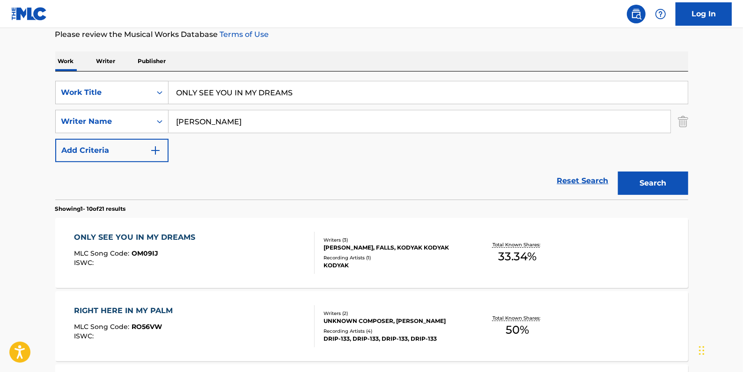
scroll to position [85, 0]
